Goal: Use online tool/utility: Utilize a website feature to perform a specific function

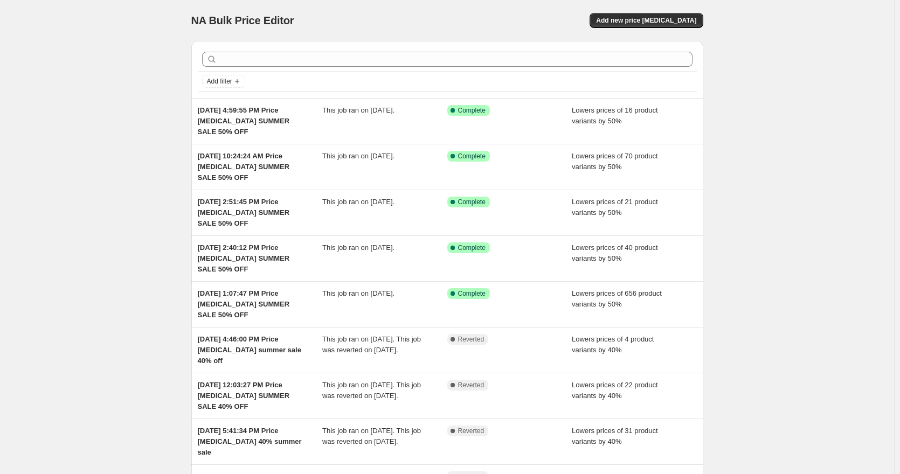
click at [51, 246] on div "NA Bulk Price Editor. This page is ready NA Bulk Price Editor Add new price [ME…" at bounding box center [447, 331] width 894 height 663
click at [652, 23] on span "Add new price [MEDICAL_DATA]" at bounding box center [646, 20] width 100 height 9
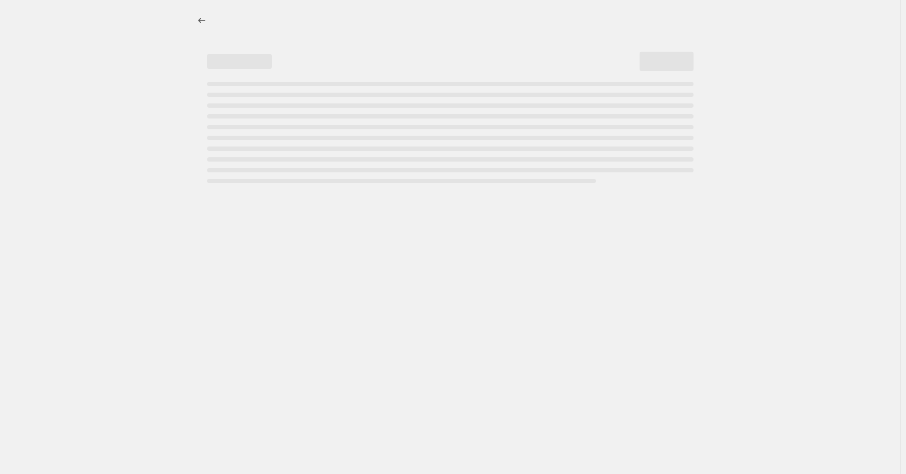
select select "percentage"
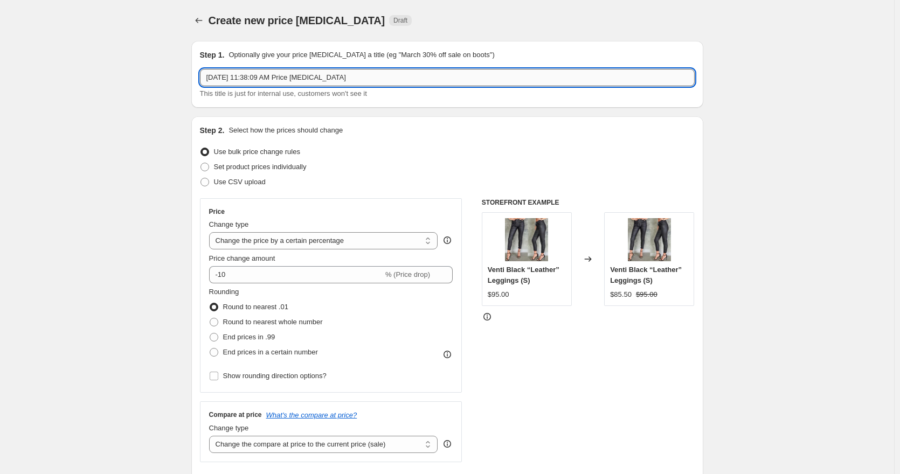
click at [368, 72] on input "[DATE] 11:38:09 AM Price [MEDICAL_DATA]" at bounding box center [447, 77] width 495 height 17
type input "[DATE] 11:38:09 AM Price [MEDICAL_DATA] SUMMER SALE 50% OFF"
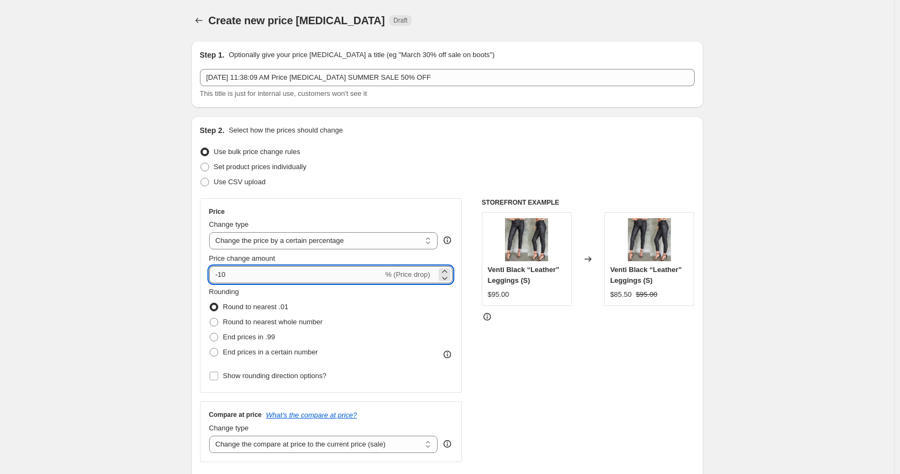
click at [225, 273] on input "-10" at bounding box center [296, 274] width 174 height 17
type input "-50"
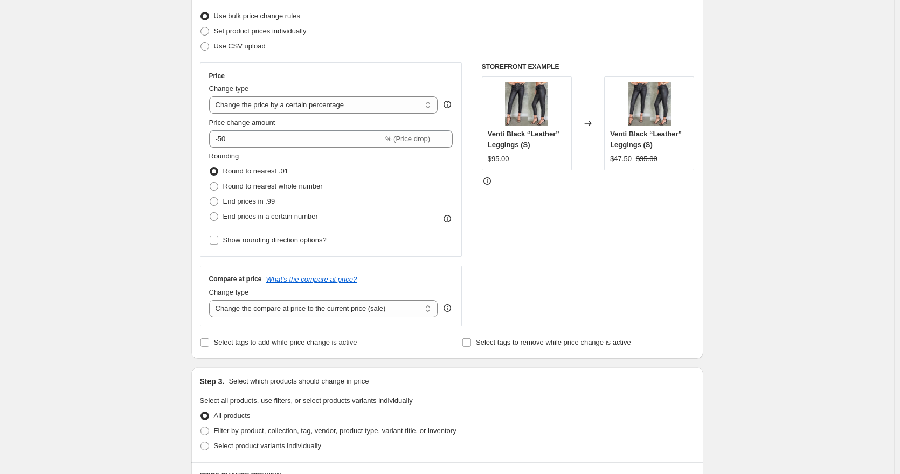
scroll to position [270, 0]
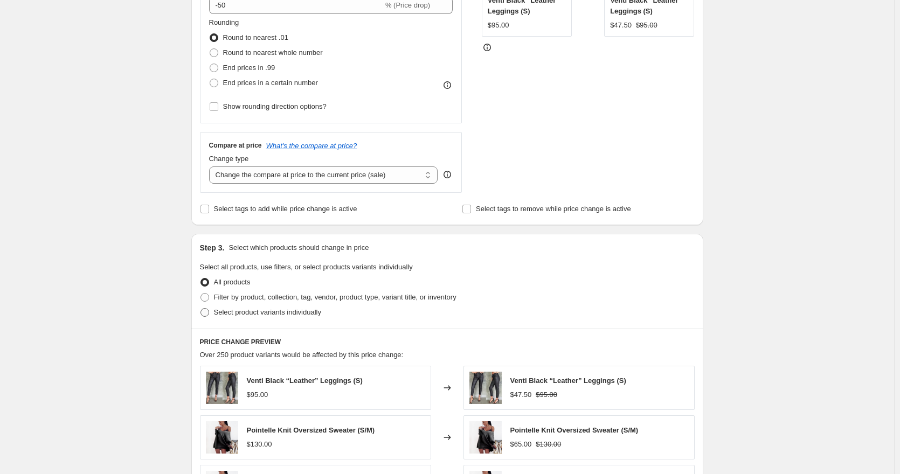
click at [251, 317] on span "Select product variants individually" at bounding box center [267, 312] width 107 height 11
click at [201, 309] on input "Select product variants individually" at bounding box center [201, 308] width 1 height 1
radio input "true"
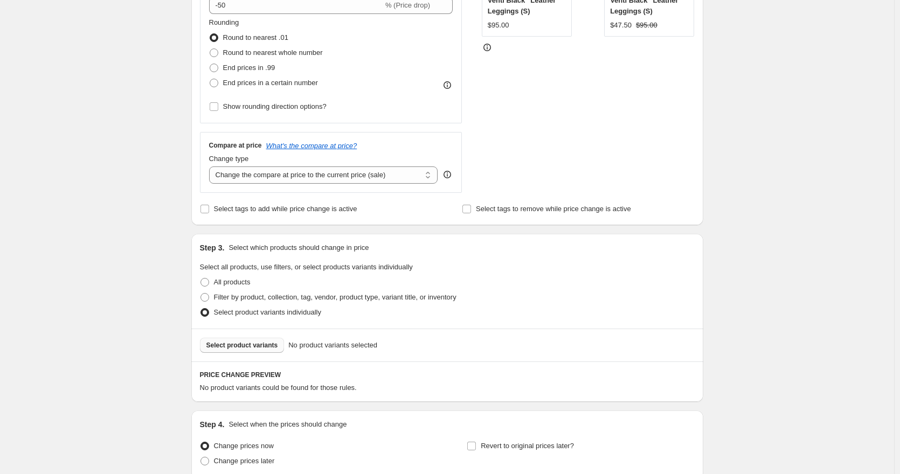
click at [251, 349] on span "Select product variants" at bounding box center [242, 345] width 72 height 9
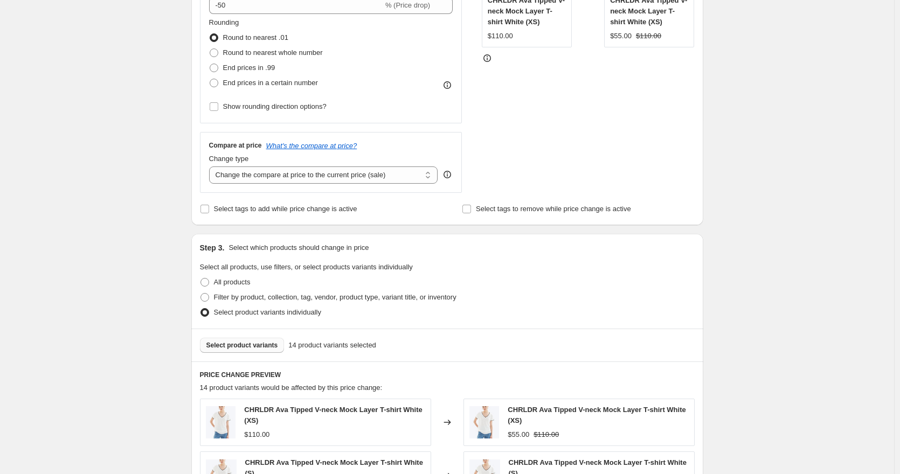
click at [243, 342] on span "Select product variants" at bounding box center [242, 345] width 72 height 9
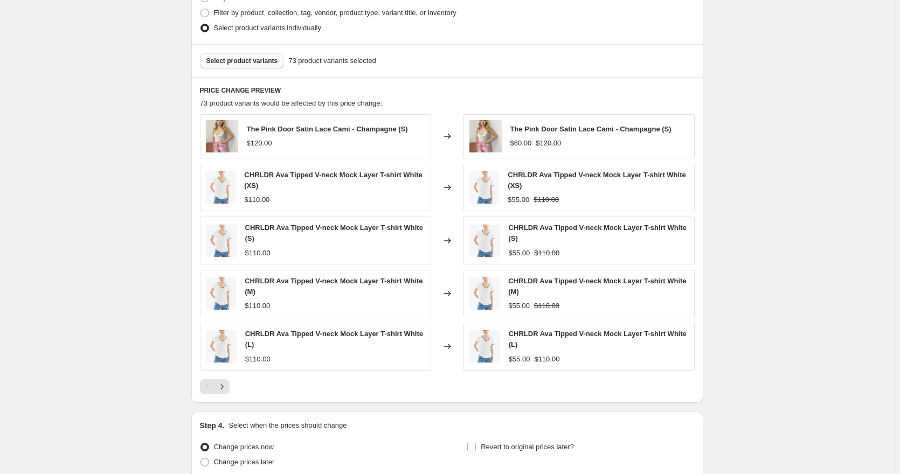
scroll to position [593, 0]
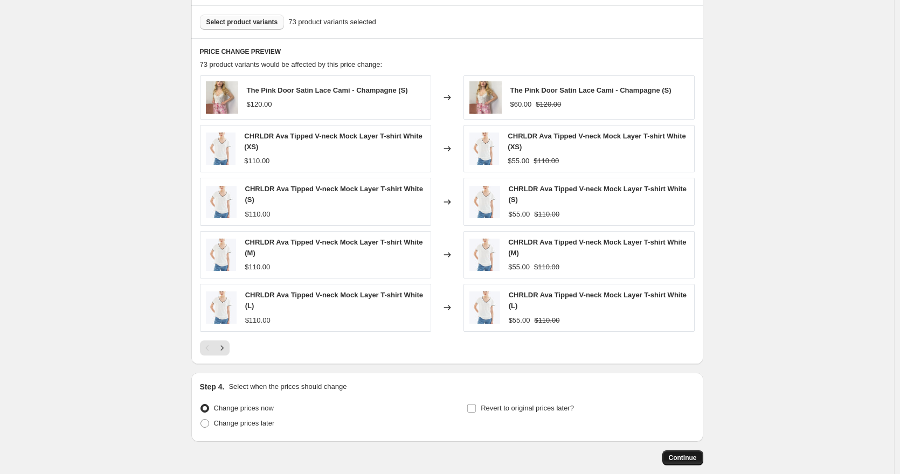
click at [699, 463] on button "Continue" at bounding box center [682, 458] width 41 height 15
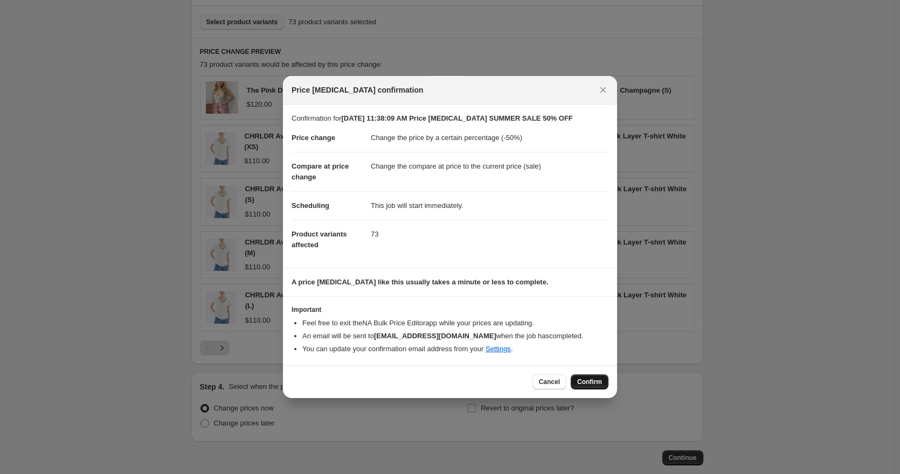
click at [587, 386] on span "Confirm" at bounding box center [589, 382] width 25 height 9
type input "[DATE] 11:38:09 AM Price [MEDICAL_DATA] SUMMER SALE 50% OFF"
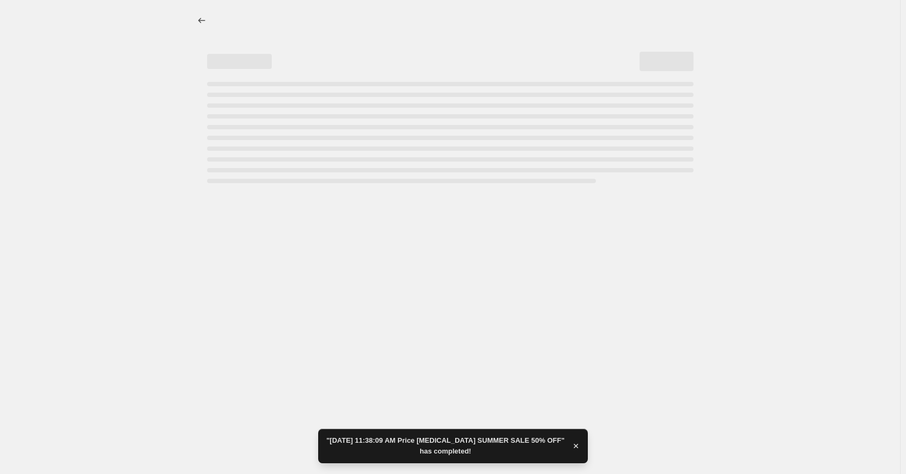
select select "percentage"
